Goal: Information Seeking & Learning: Learn about a topic

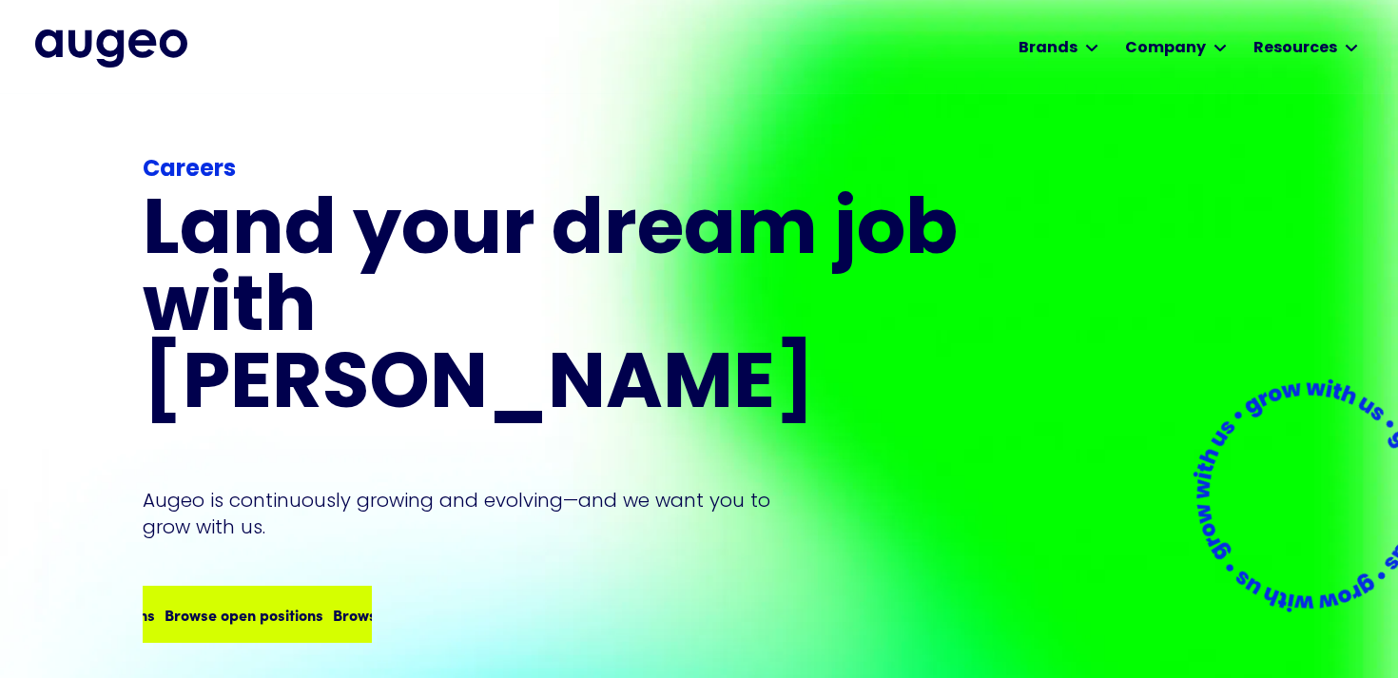
scroll to position [2, 0]
click at [289, 588] on div "Browse open positions Browse open positions Browse open positions Browse open p…" at bounding box center [257, 614] width 225 height 53
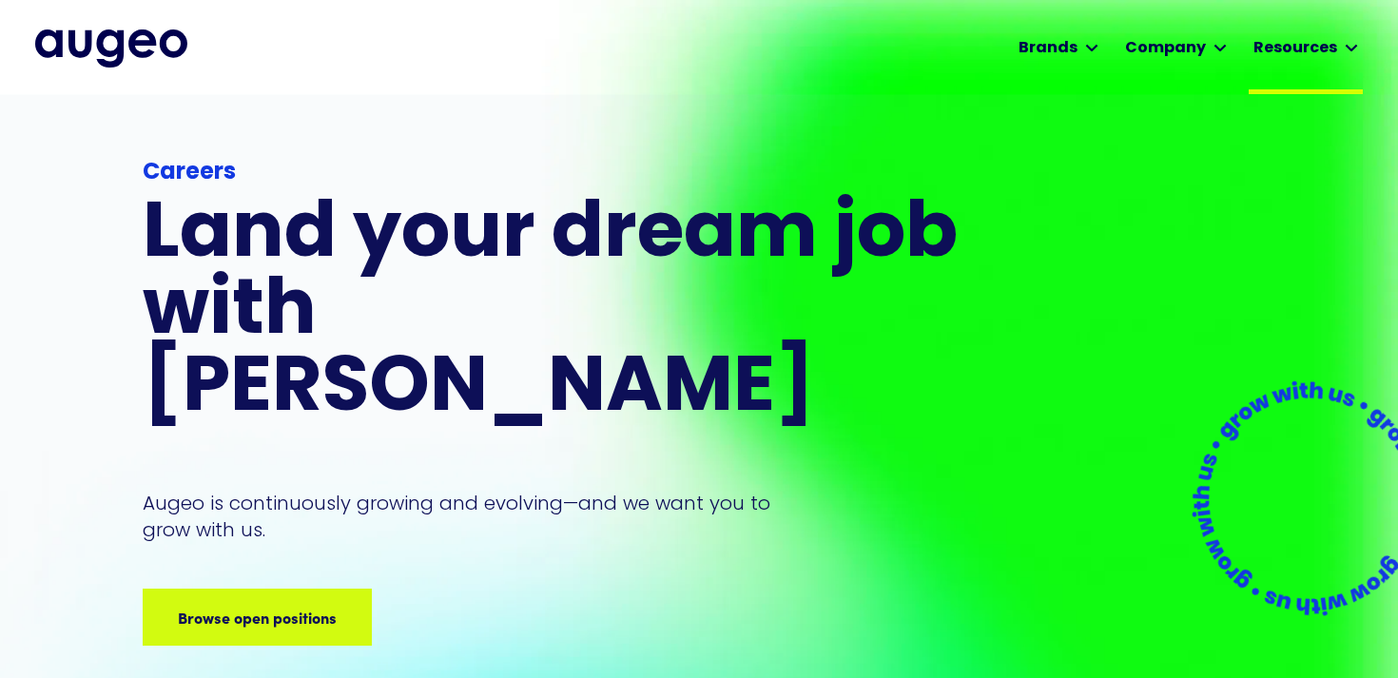
scroll to position [0, 0]
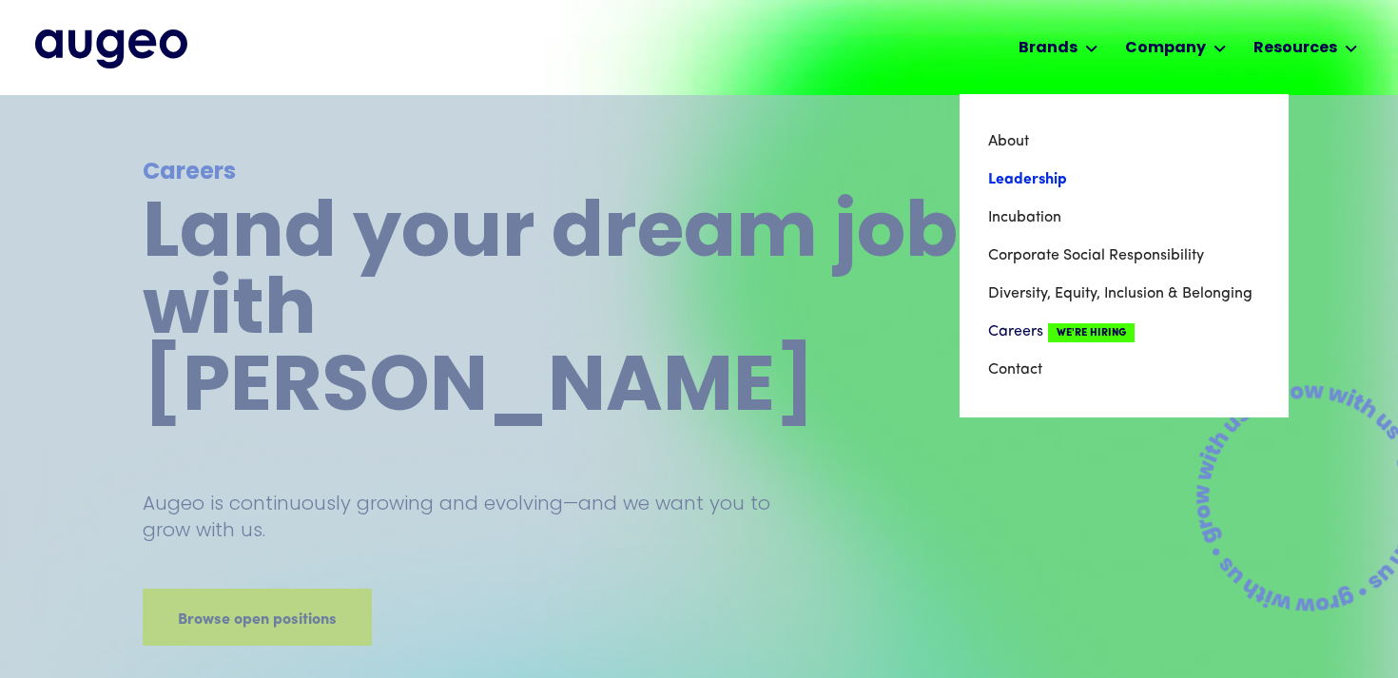
click at [1045, 177] on link "Leadership" at bounding box center [1124, 180] width 272 height 38
